Goal: Transaction & Acquisition: Purchase product/service

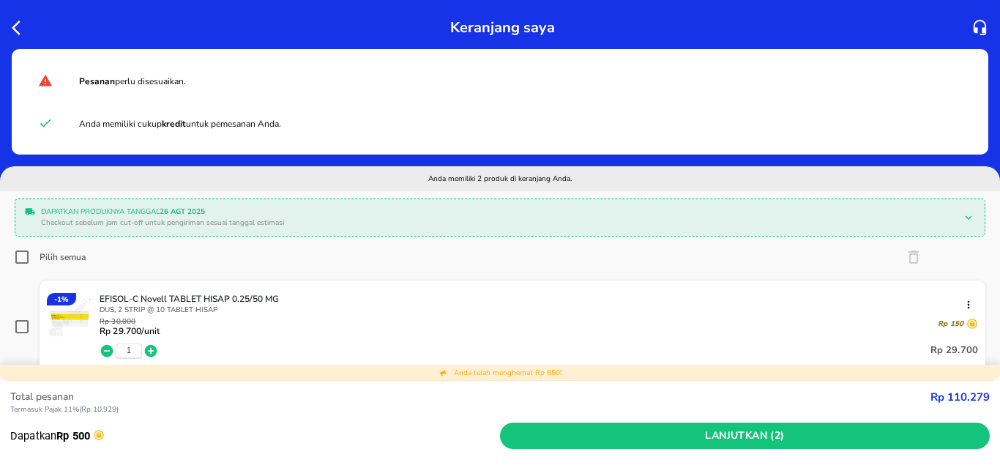
click at [25, 32] on icon "button" at bounding box center [21, 28] width 18 height 18
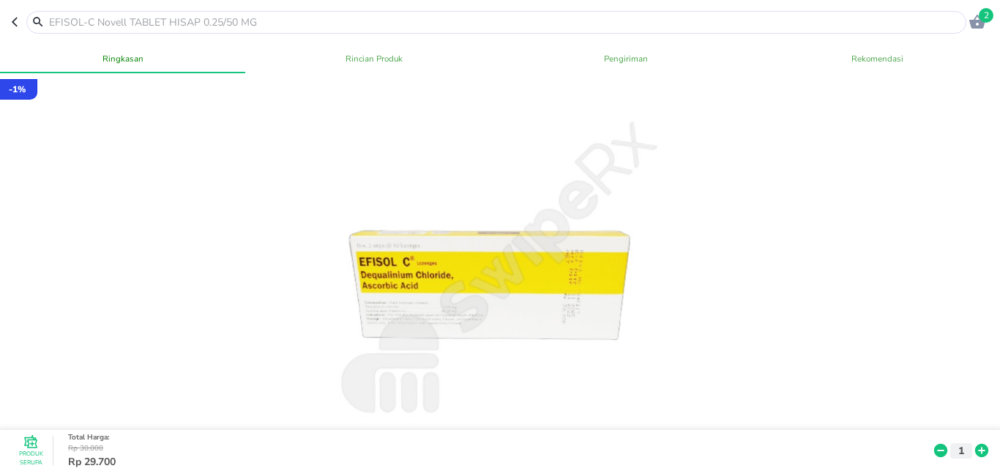
click at [357, 53] on span "Rincian Produk" at bounding box center [375, 58] width 234 height 15
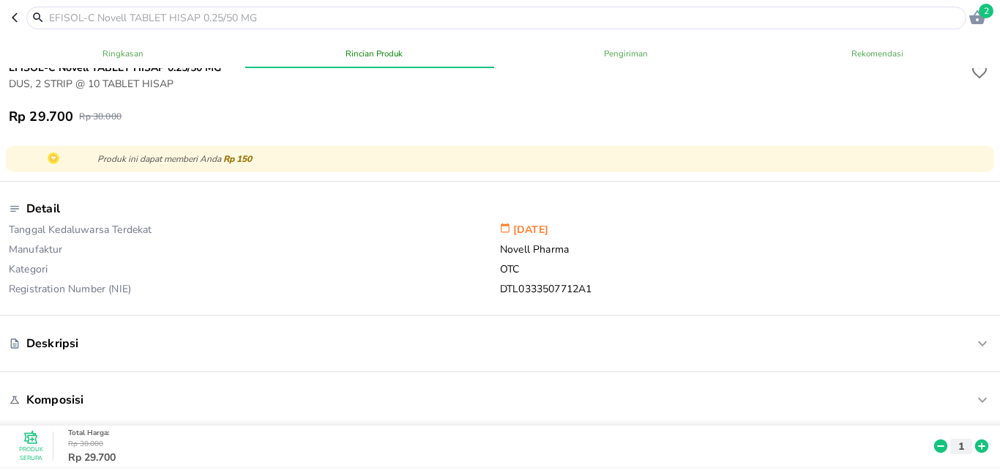
scroll to position [417, 0]
click at [597, 52] on span "Pengiriman" at bounding box center [626, 53] width 234 height 15
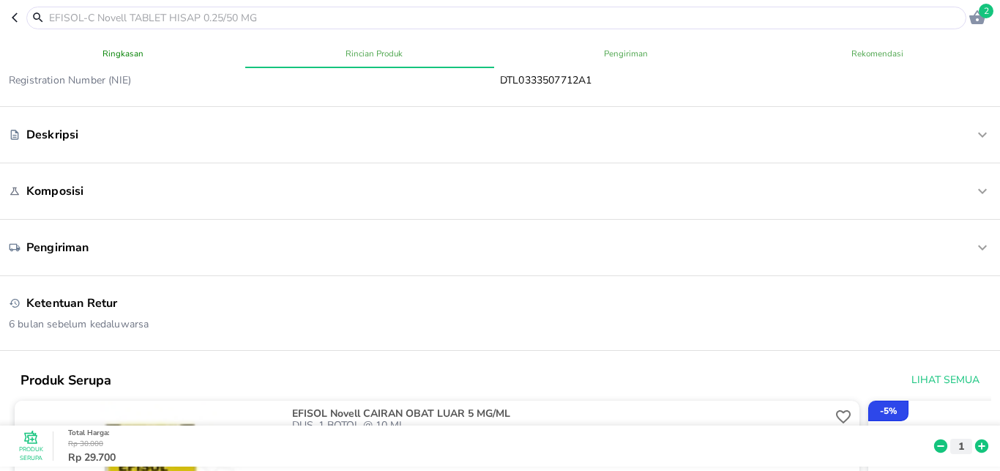
scroll to position [0, 0]
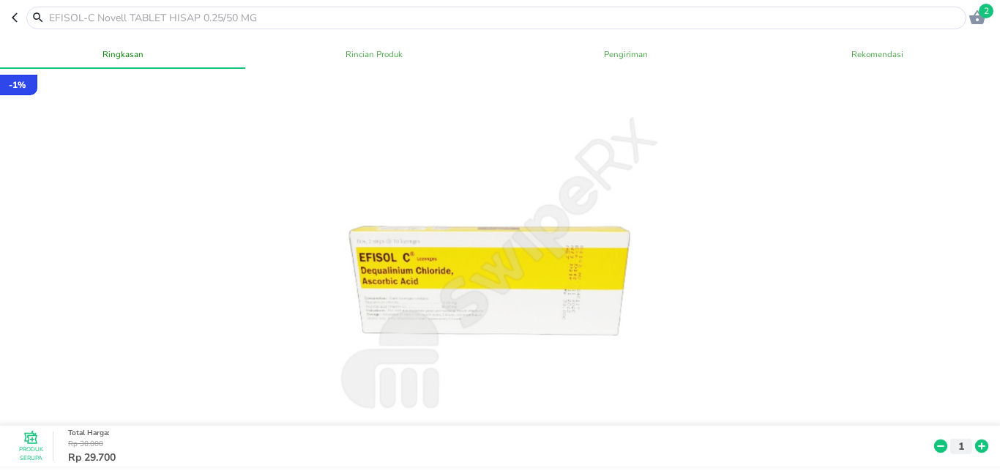
click at [128, 55] on span "Ringkasan" at bounding box center [123, 54] width 234 height 15
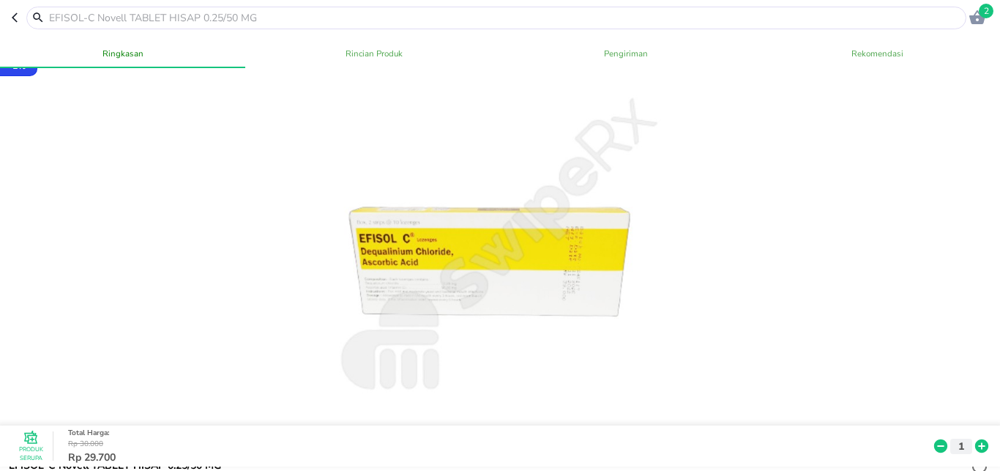
scroll to position [20, 0]
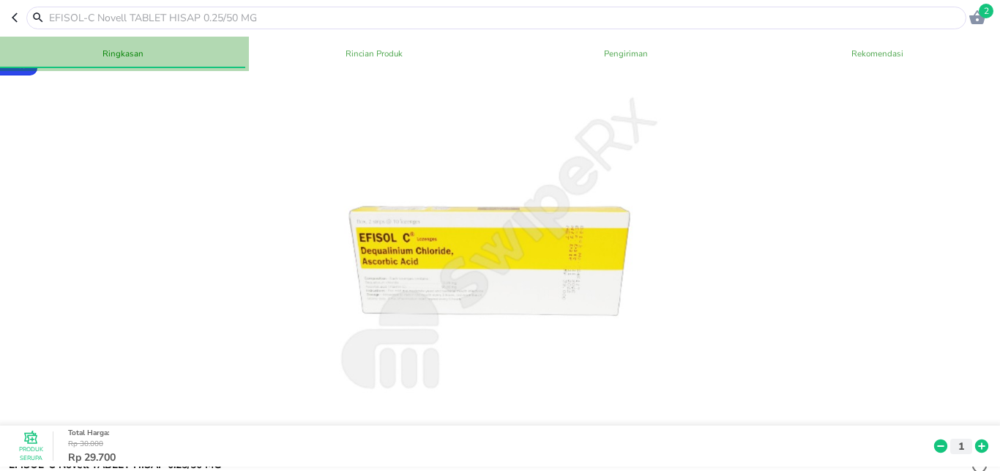
click at [128, 55] on span "Ringkasan" at bounding box center [123, 53] width 234 height 15
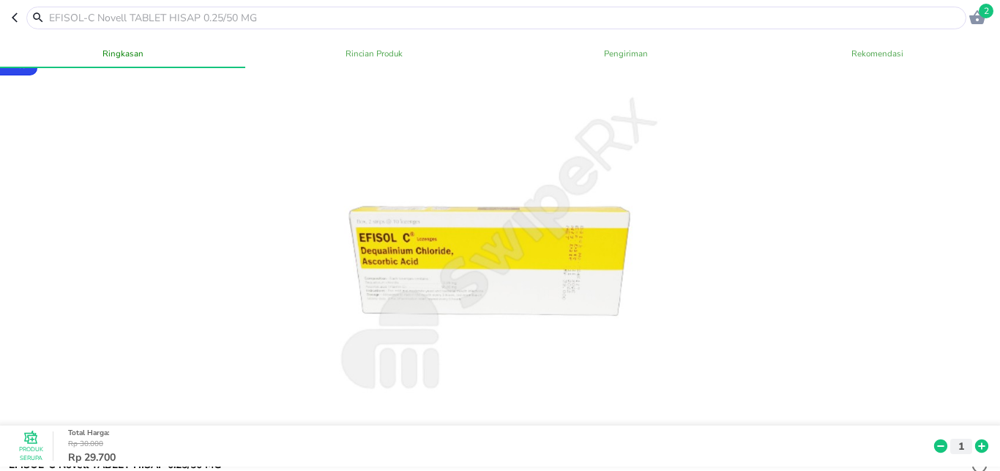
scroll to position [0, 0]
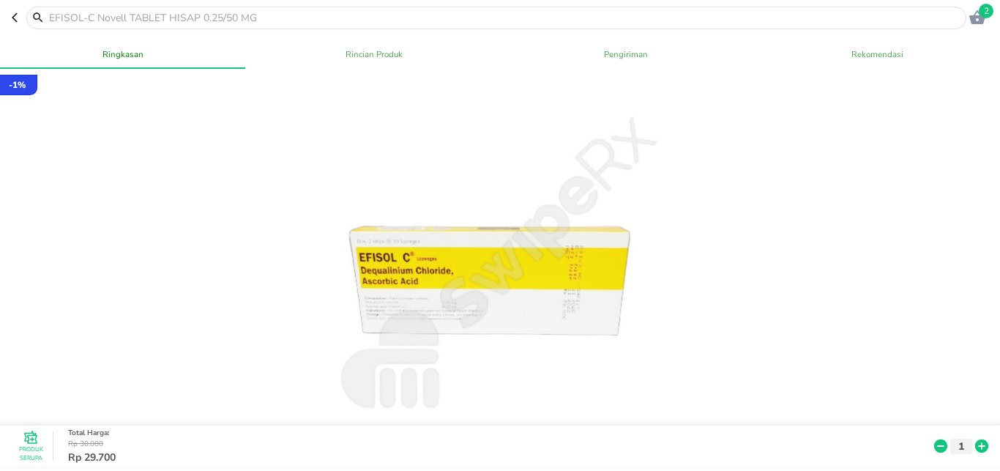
click at [12, 17] on icon "button" at bounding box center [18, 18] width 12 height 12
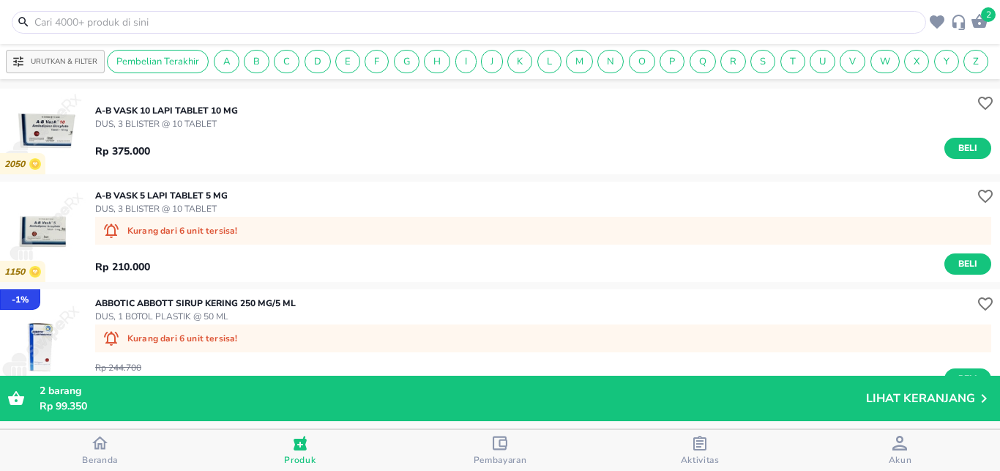
click at [131, 19] on input "text" at bounding box center [478, 22] width 890 height 15
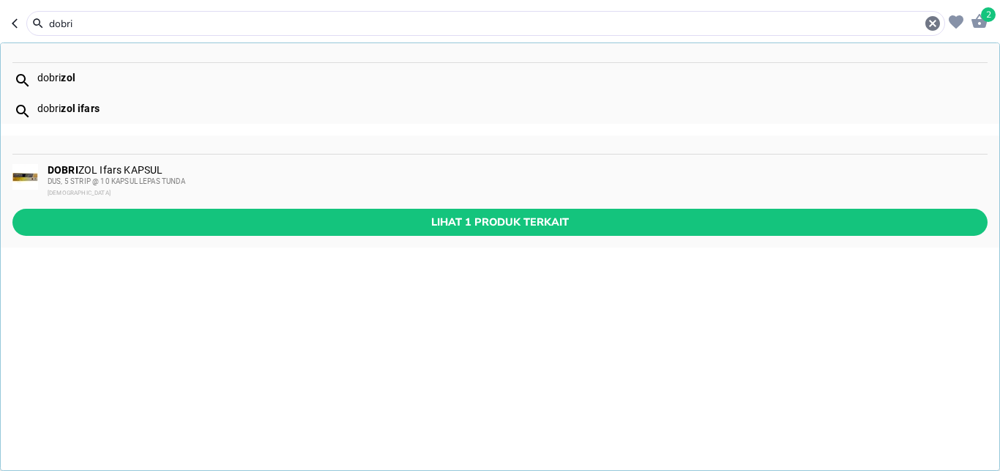
type input "dobri"
click at [152, 171] on div "DOBRI ZOL Ifars KAPSUL DUS, 5 STRIP @ 10 KAPSUL LEPAS TUNDA Ifars" at bounding box center [517, 181] width 939 height 35
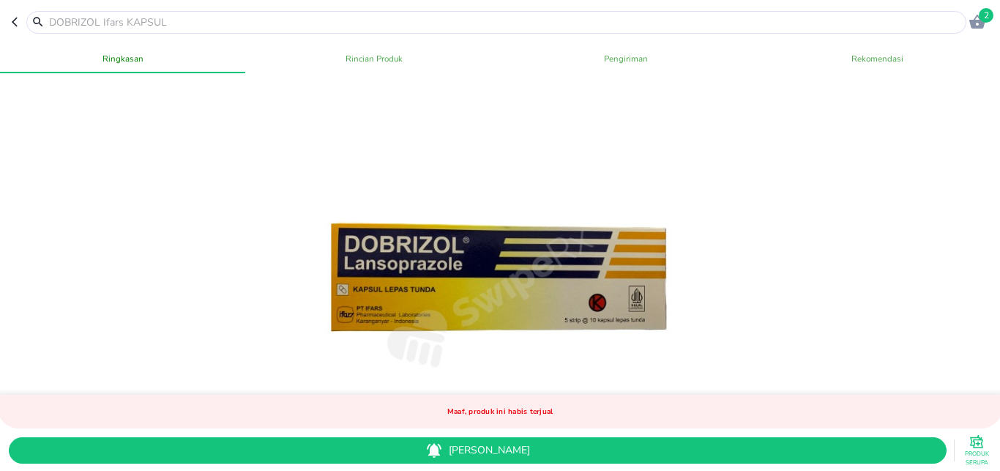
click at [110, 24] on input "text" at bounding box center [506, 22] width 916 height 15
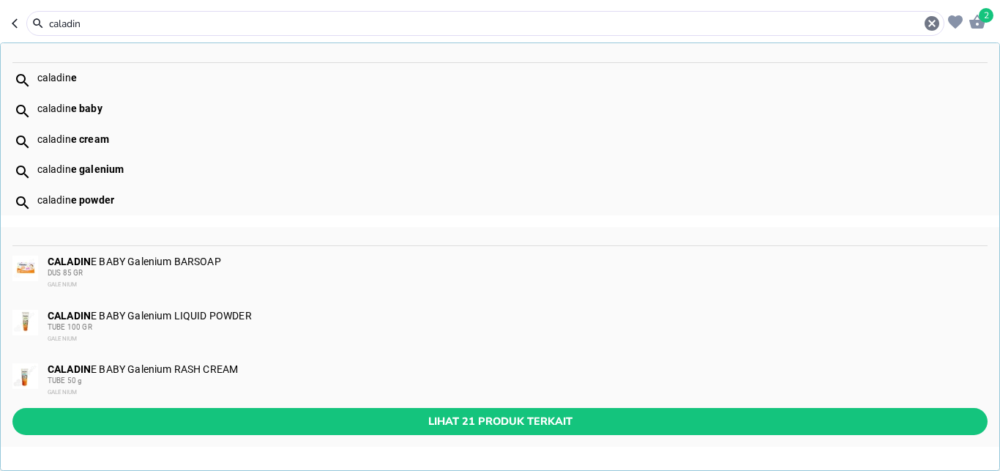
type input "caladin"
click at [79, 78] on div "caladin e" at bounding box center [512, 78] width 950 height 12
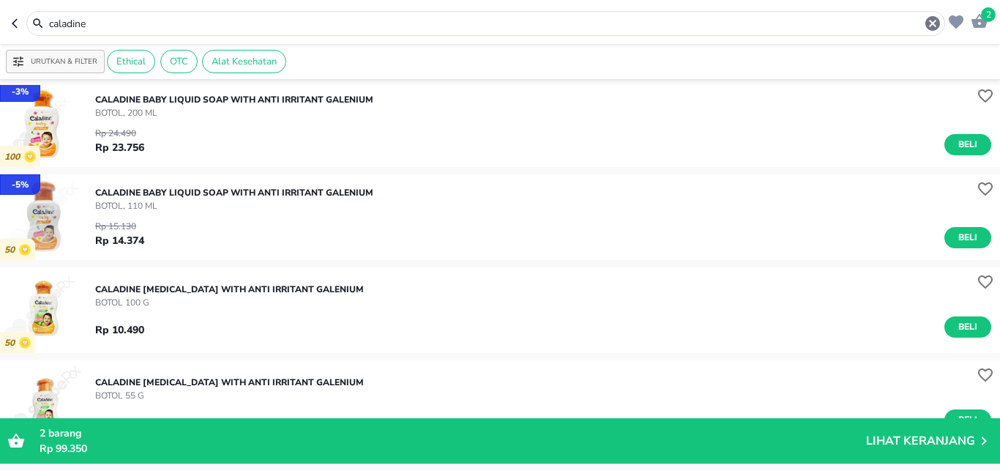
scroll to position [290, 0]
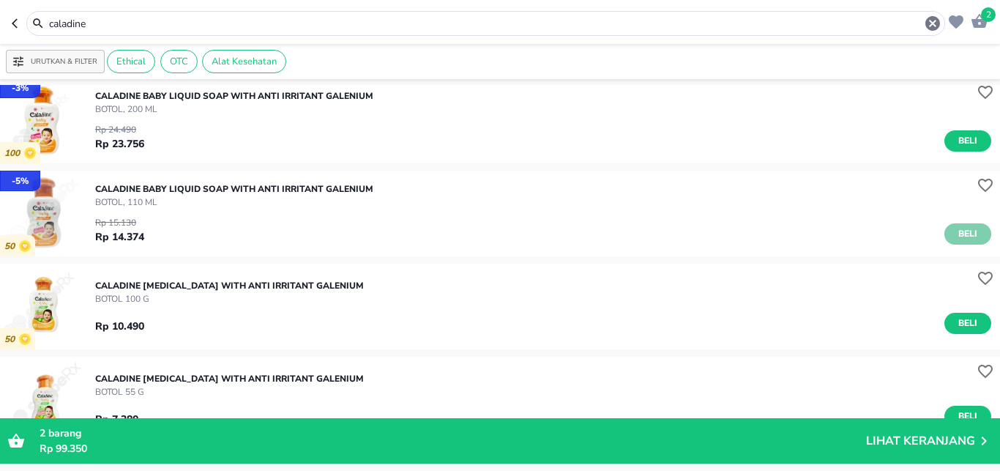
click at [956, 237] on span "Beli" at bounding box center [968, 233] width 25 height 15
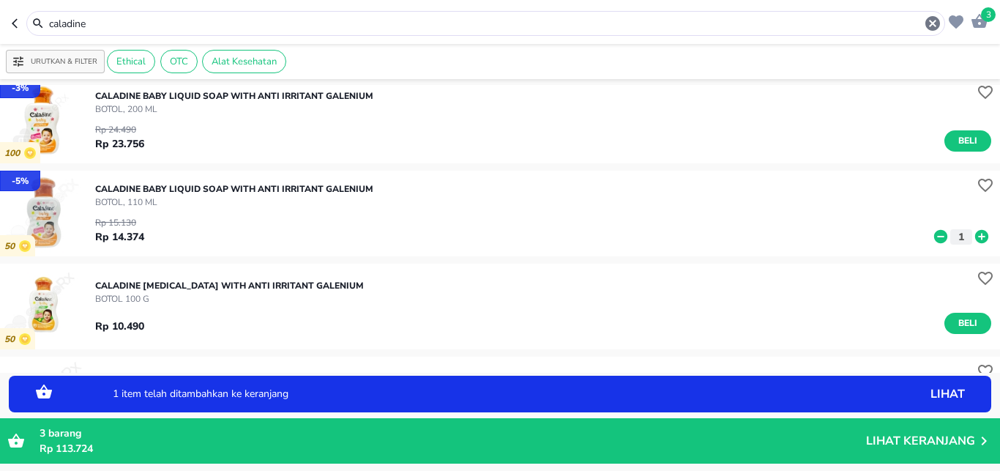
click at [102, 26] on input "caladine" at bounding box center [486, 23] width 877 height 15
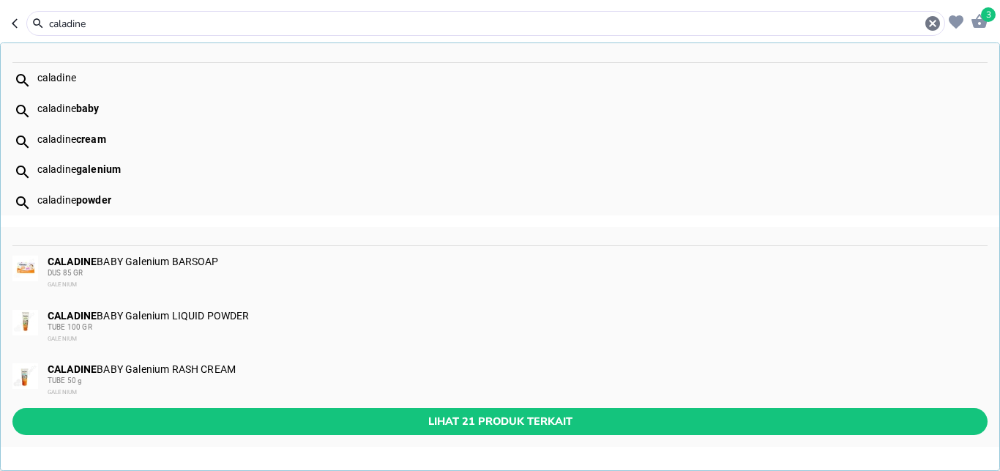
click at [102, 26] on input "caladine" at bounding box center [486, 23] width 877 height 15
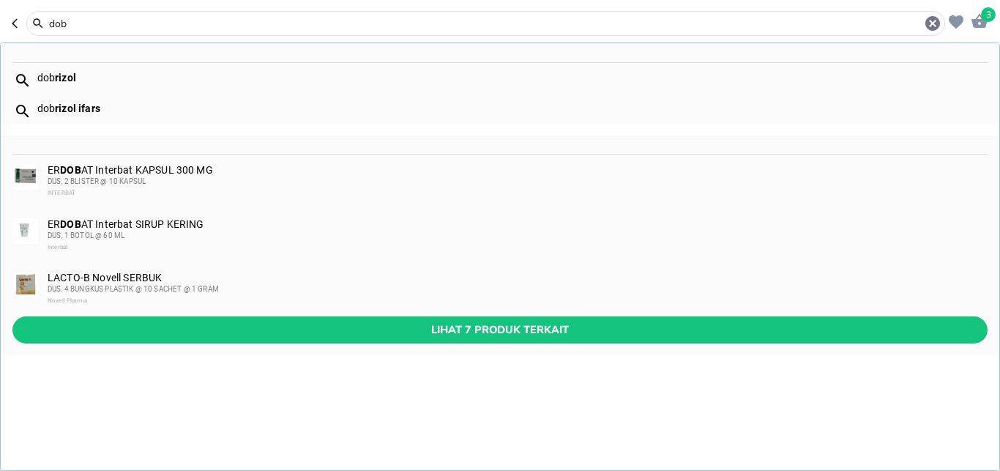
click at [81, 80] on div "dob rizol" at bounding box center [512, 78] width 950 height 12
type input "dobrizol"
